Goal: Transaction & Acquisition: Purchase product/service

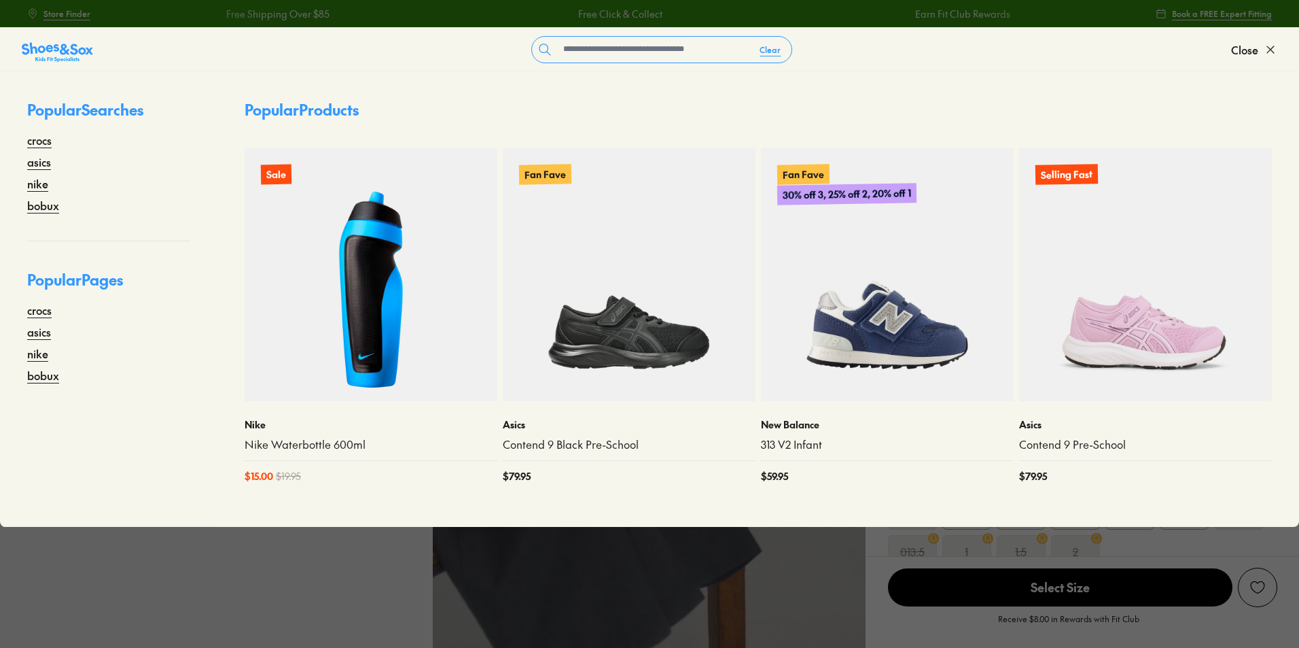
select select "*"
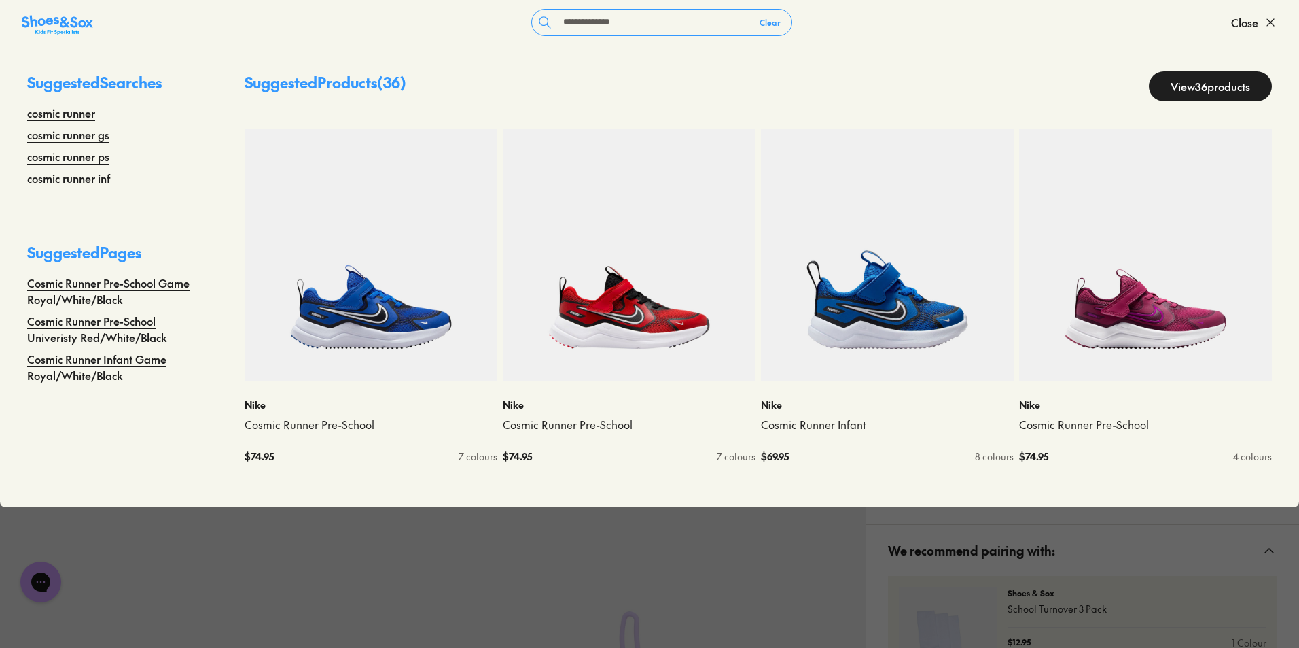
type input "**********"
click at [1248, 109] on div "Suggested Products ( 36 ) View 36 products Nike Cosmic Runner Pre-School $ 74.9…" at bounding box center [758, 275] width 1082 height 463
click at [1173, 79] on link "View 36 products" at bounding box center [1210, 86] width 123 height 30
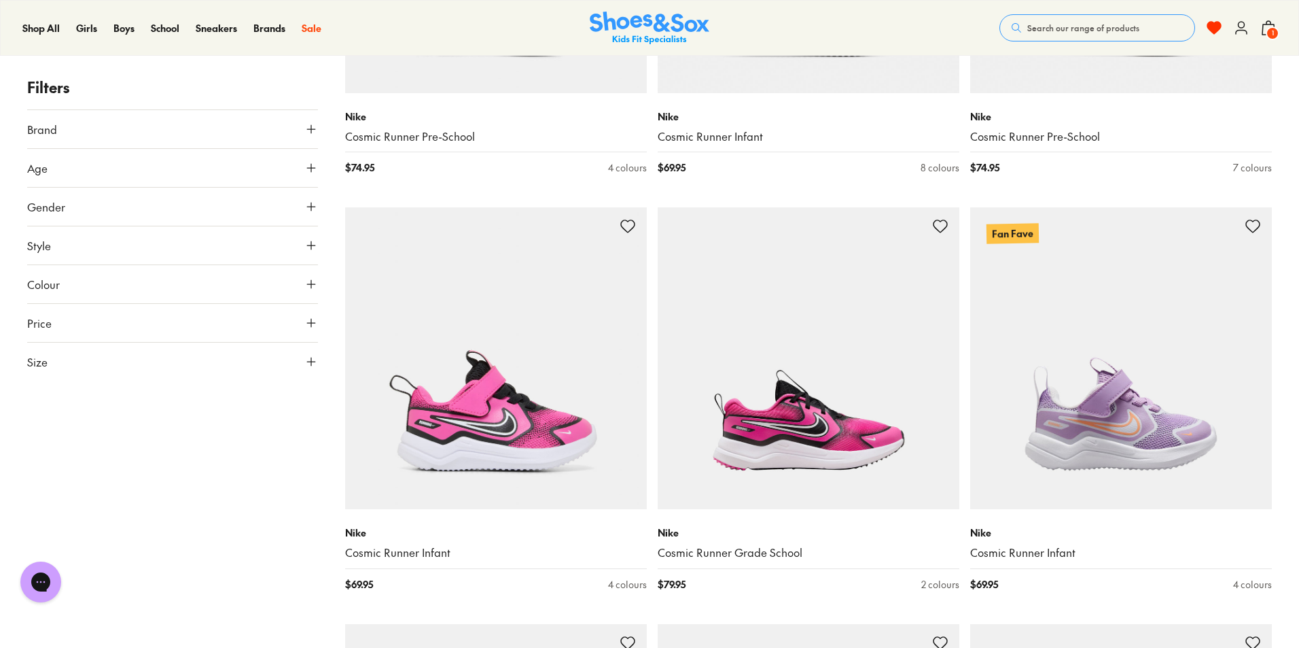
scroll to position [2650, 0]
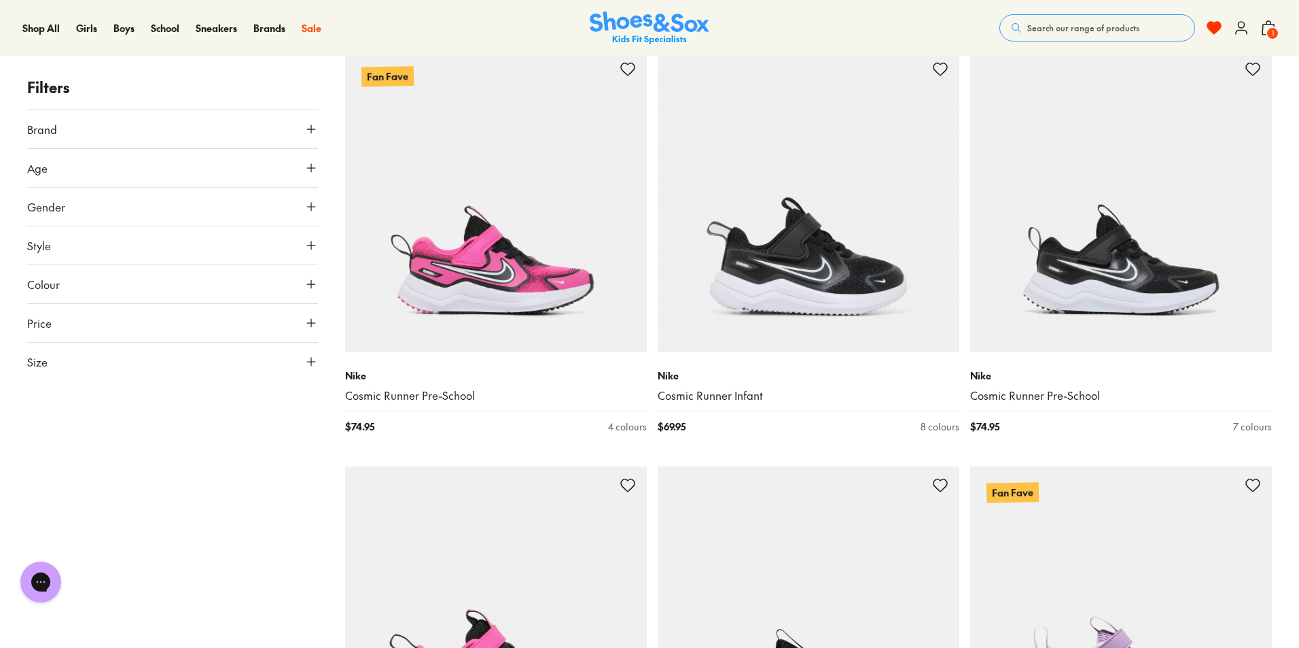
click at [1076, 29] on span "Search our range of products" at bounding box center [1083, 28] width 112 height 12
